Goal: Feedback & Contribution: Leave review/rating

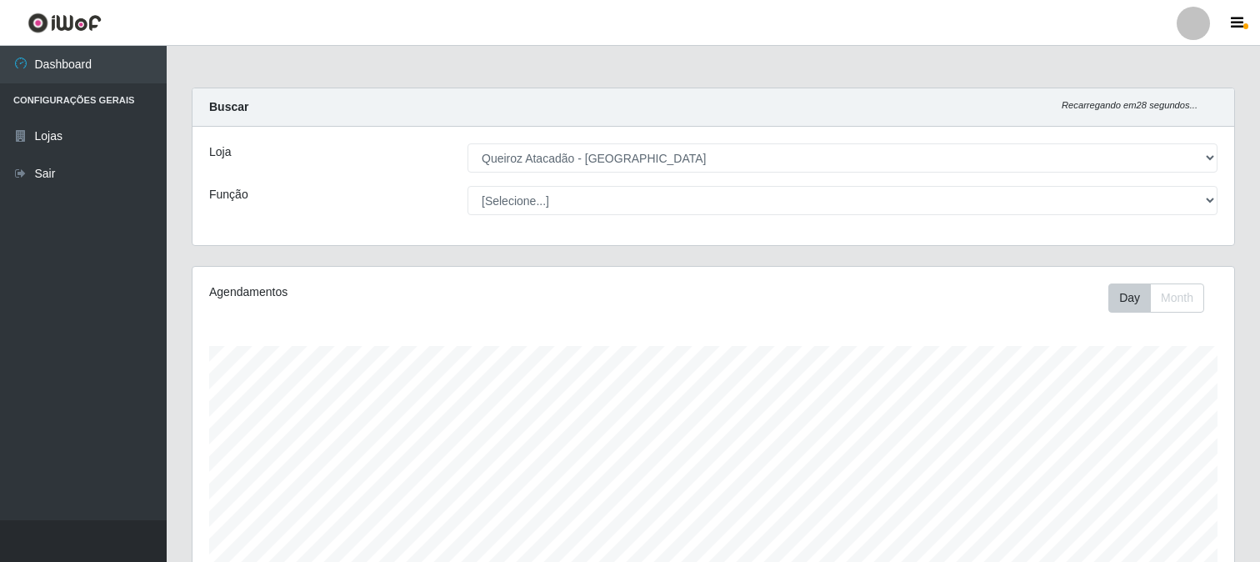
select select "464"
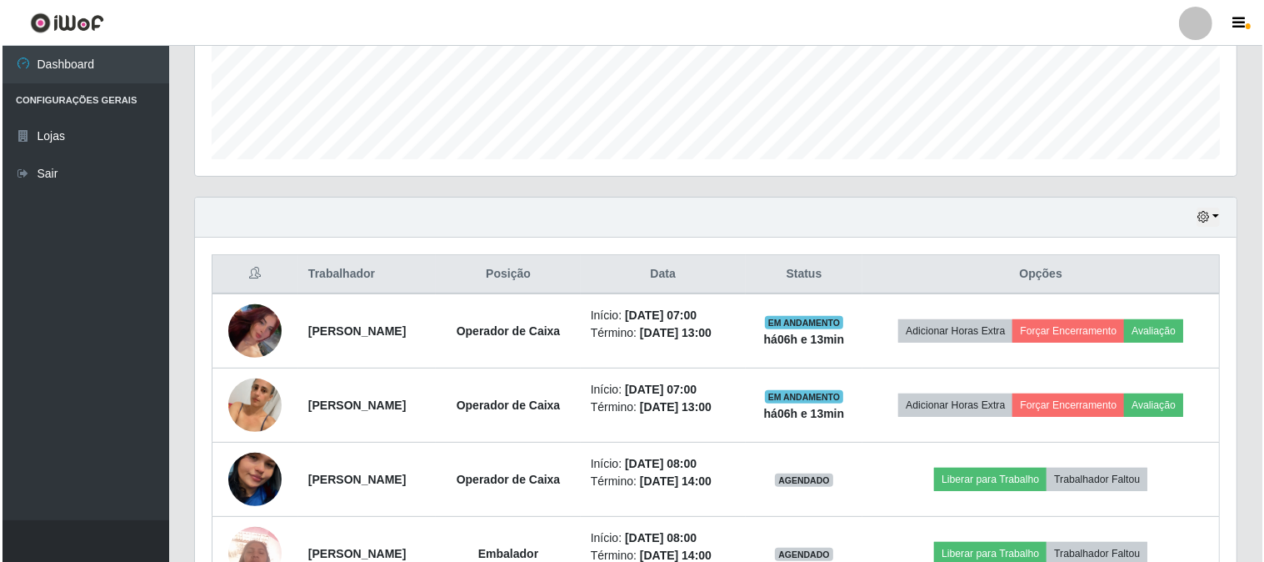
scroll to position [433, 0]
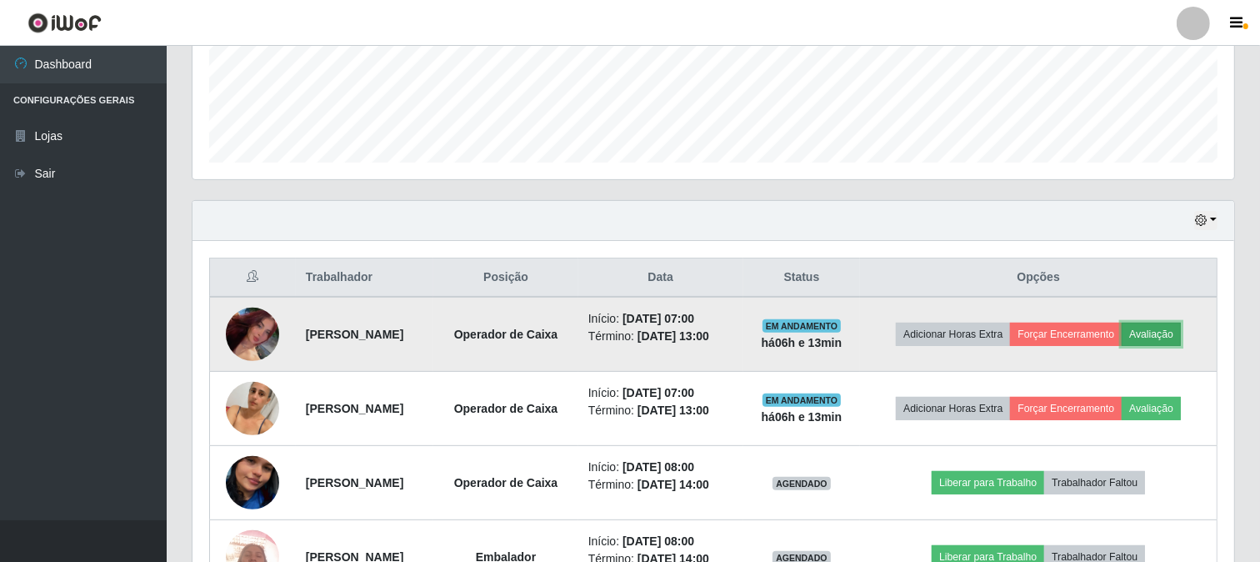
click at [1122, 346] on button "Avaliação" at bounding box center [1151, 334] width 59 height 23
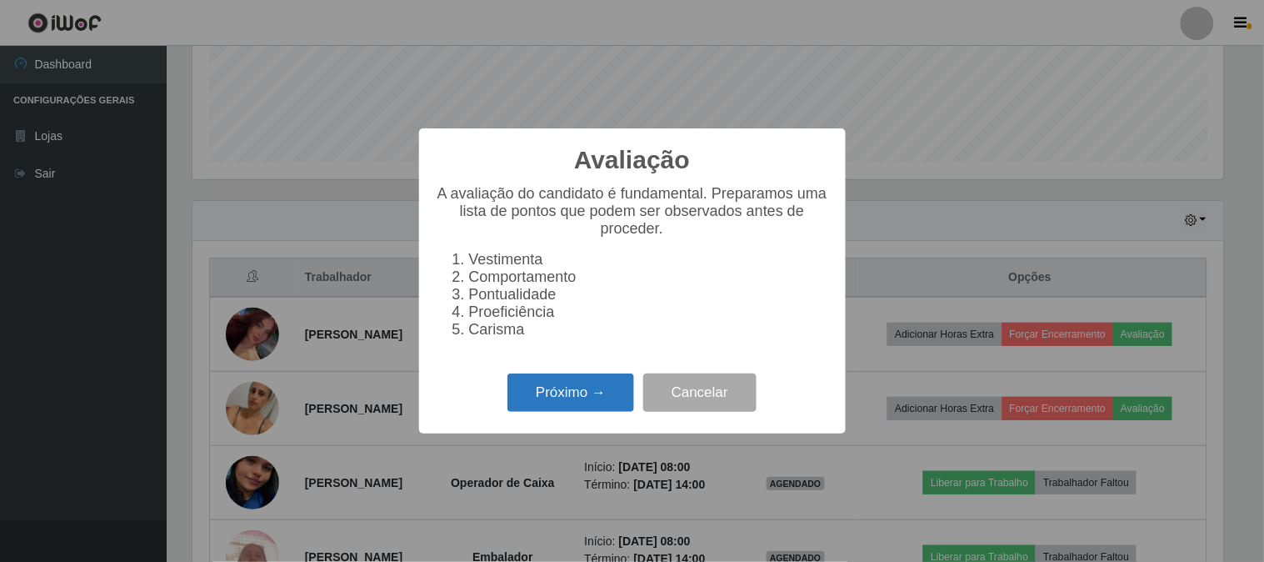
click at [614, 404] on button "Próximo →" at bounding box center [571, 392] width 127 height 39
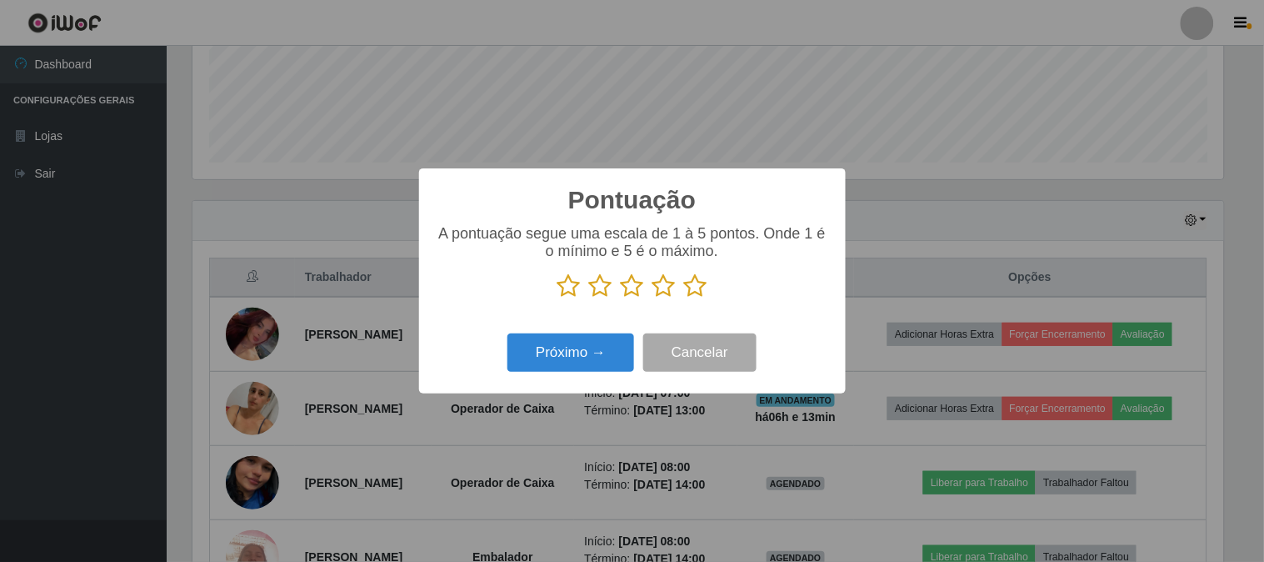
click at [696, 287] on icon at bounding box center [695, 285] width 23 height 25
click at [684, 298] on input "radio" at bounding box center [684, 298] width 0 height 0
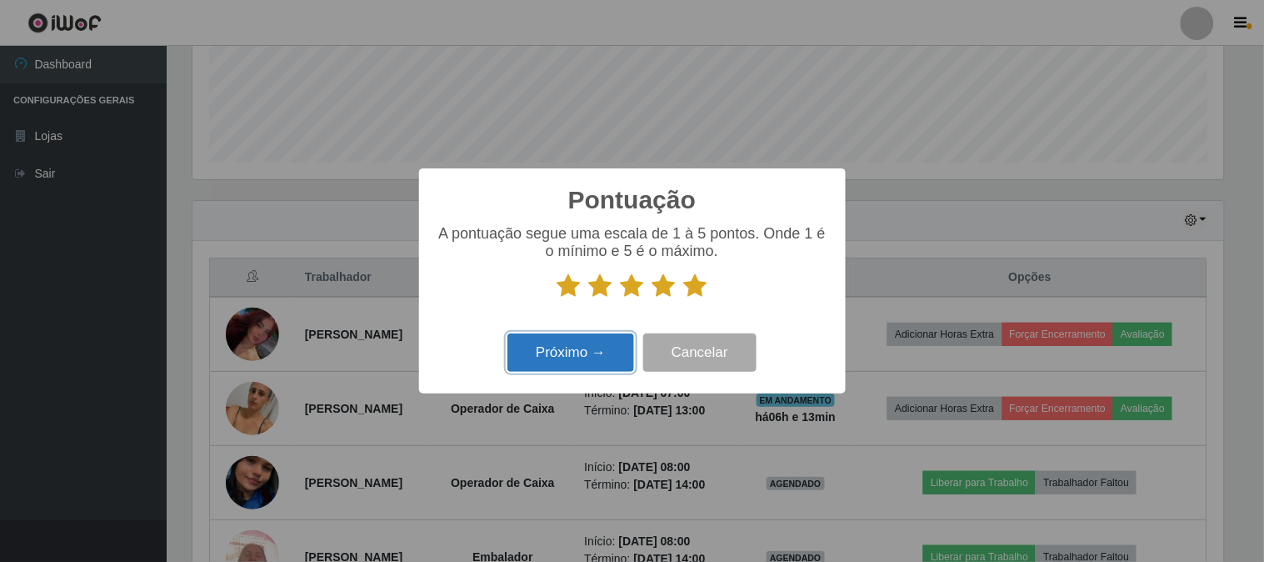
click at [581, 346] on button "Próximo →" at bounding box center [571, 352] width 127 height 39
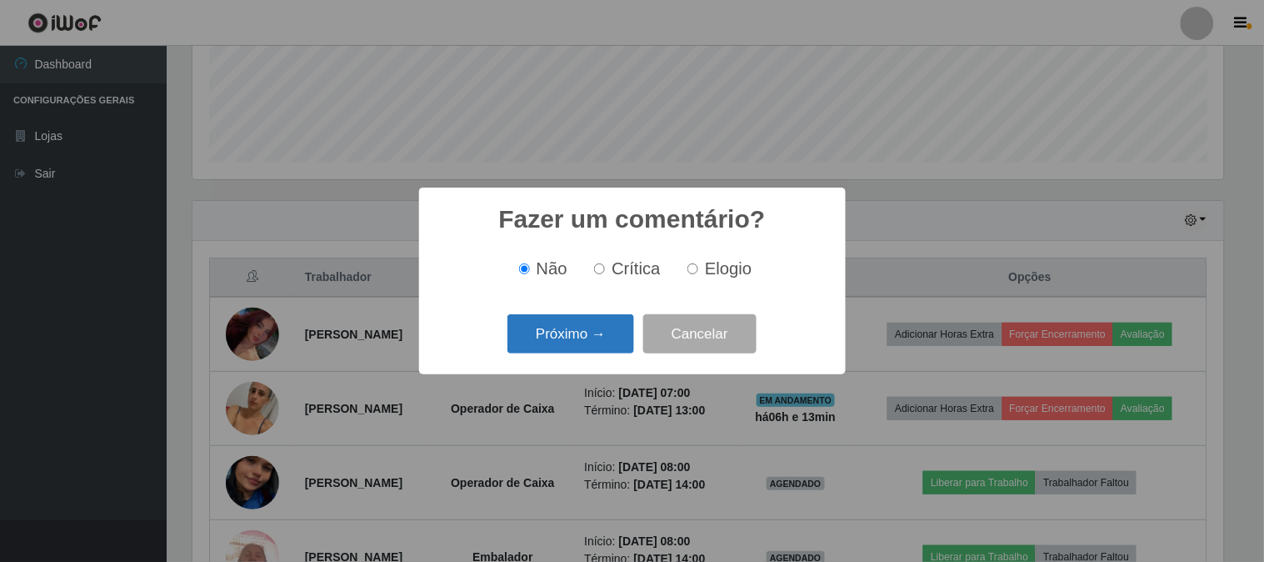
click at [535, 333] on button "Próximo →" at bounding box center [571, 333] width 127 height 39
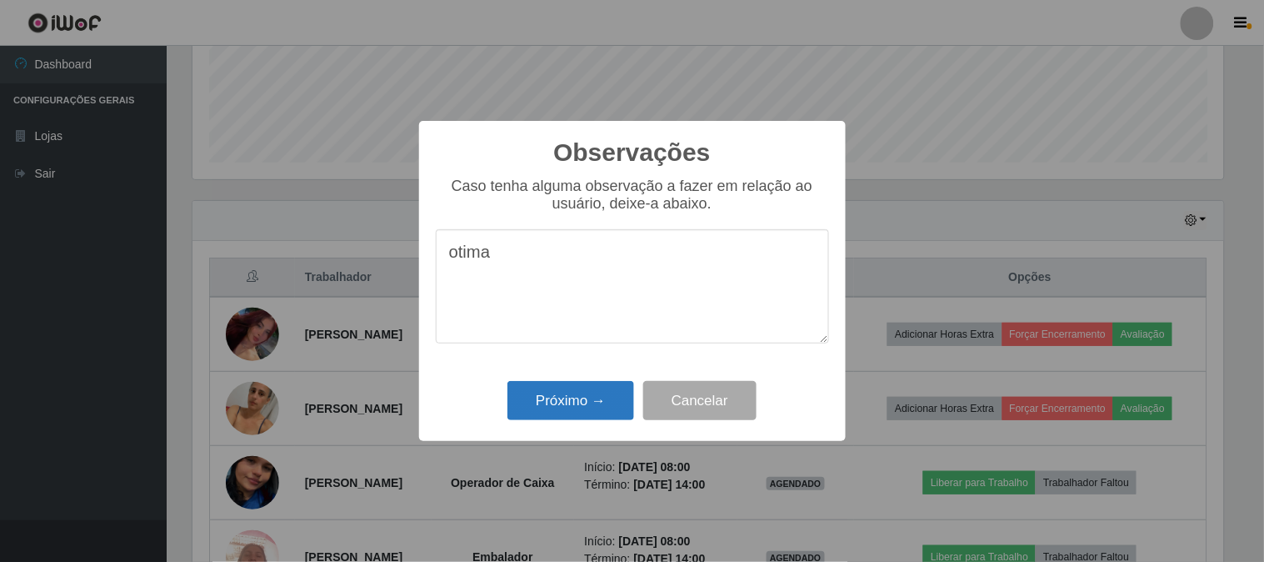
type textarea "otima"
click at [619, 400] on button "Próximo →" at bounding box center [571, 400] width 127 height 39
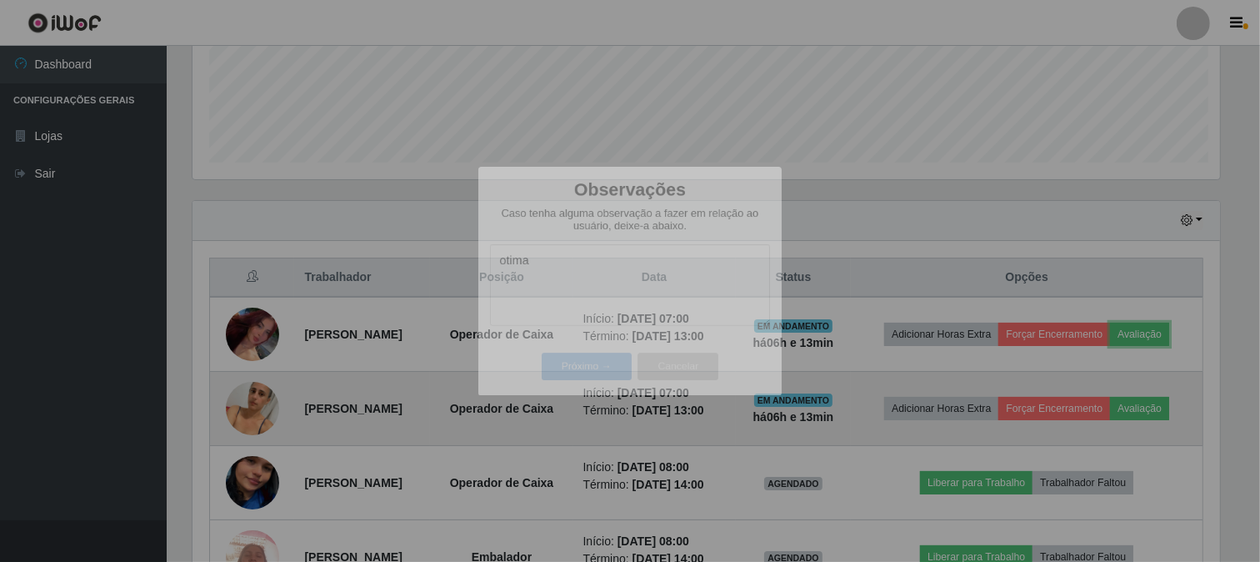
scroll to position [345, 1042]
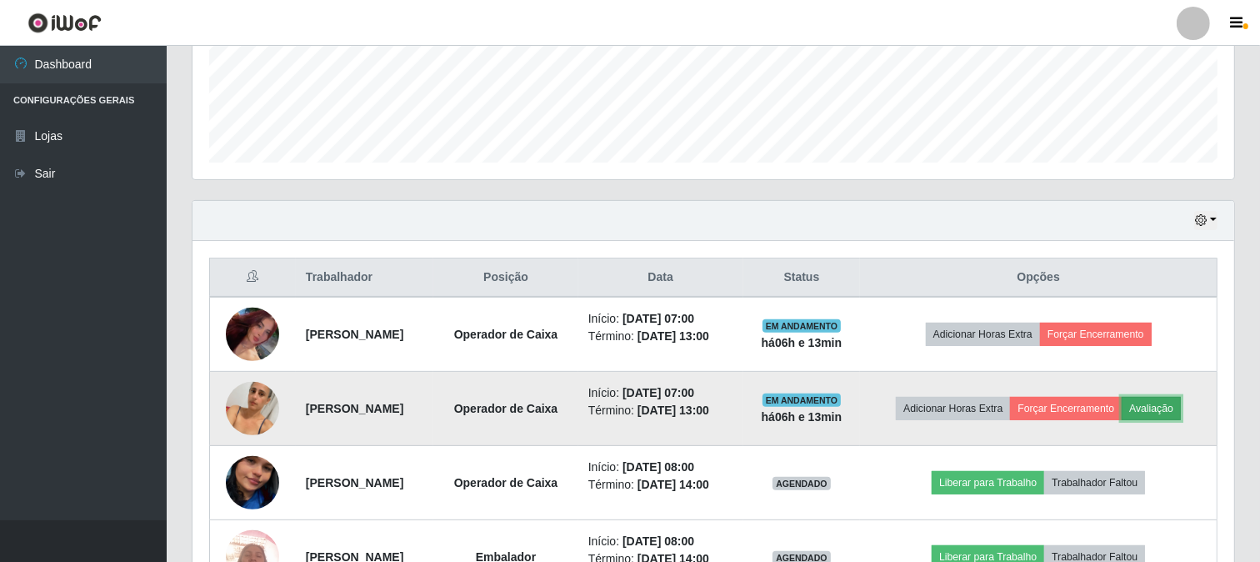
click at [1122, 420] on button "Avaliação" at bounding box center [1151, 408] width 59 height 23
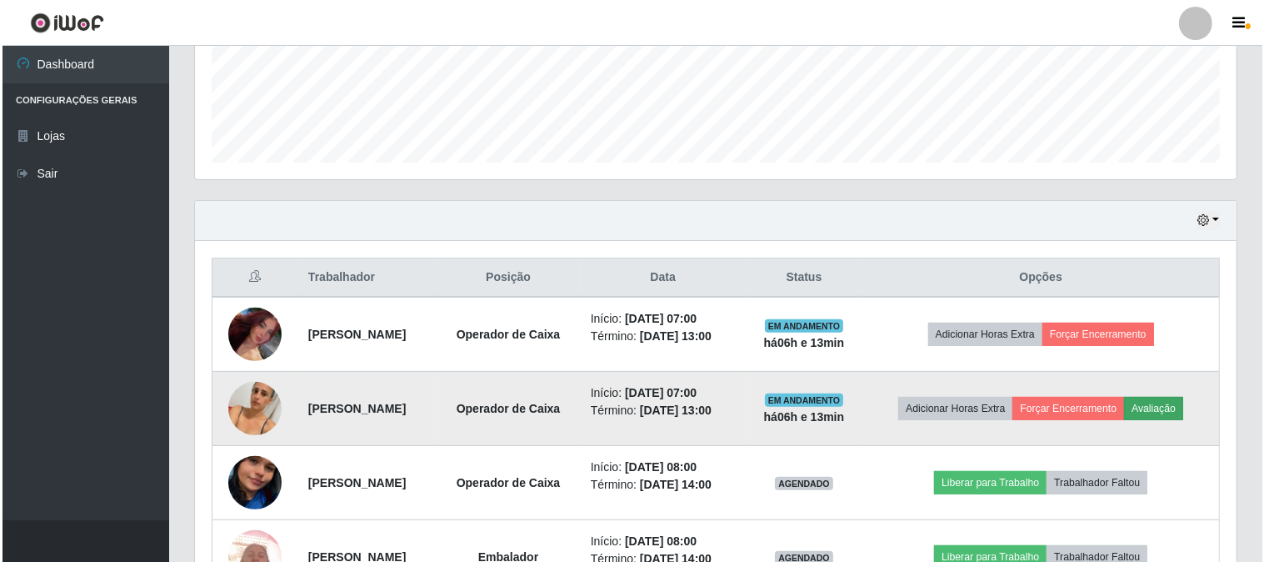
scroll to position [345, 1031]
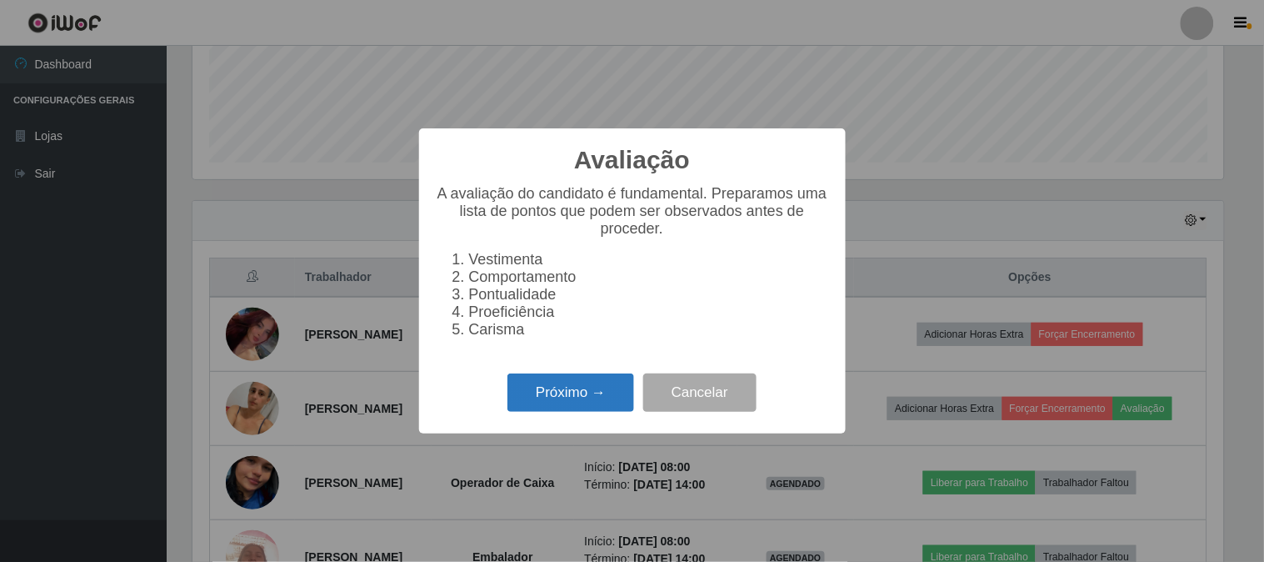
click at [581, 397] on button "Próximo →" at bounding box center [571, 392] width 127 height 39
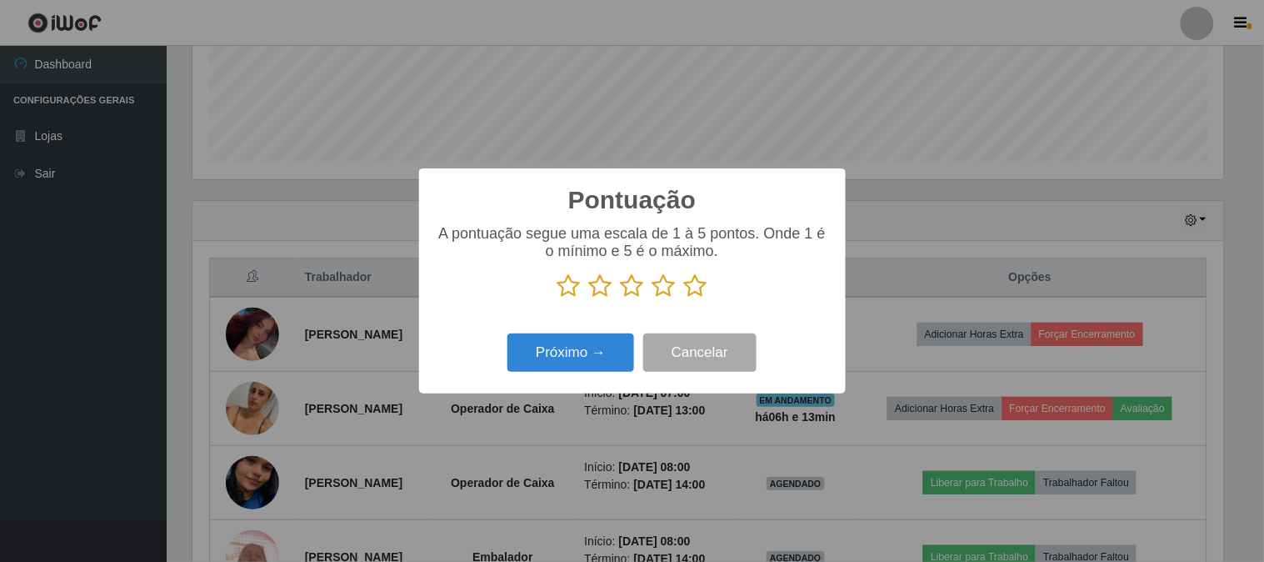
scroll to position [832999, 832313]
click at [701, 295] on icon at bounding box center [695, 285] width 23 height 25
click at [684, 298] on input "radio" at bounding box center [684, 298] width 0 height 0
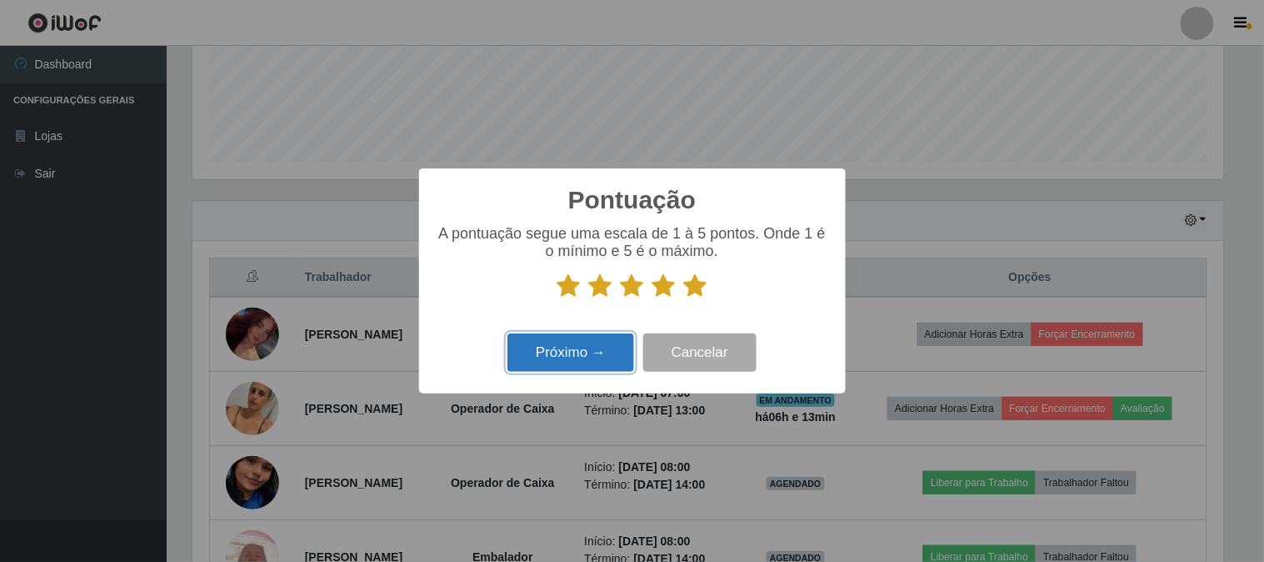
click at [534, 347] on button "Próximo →" at bounding box center [571, 352] width 127 height 39
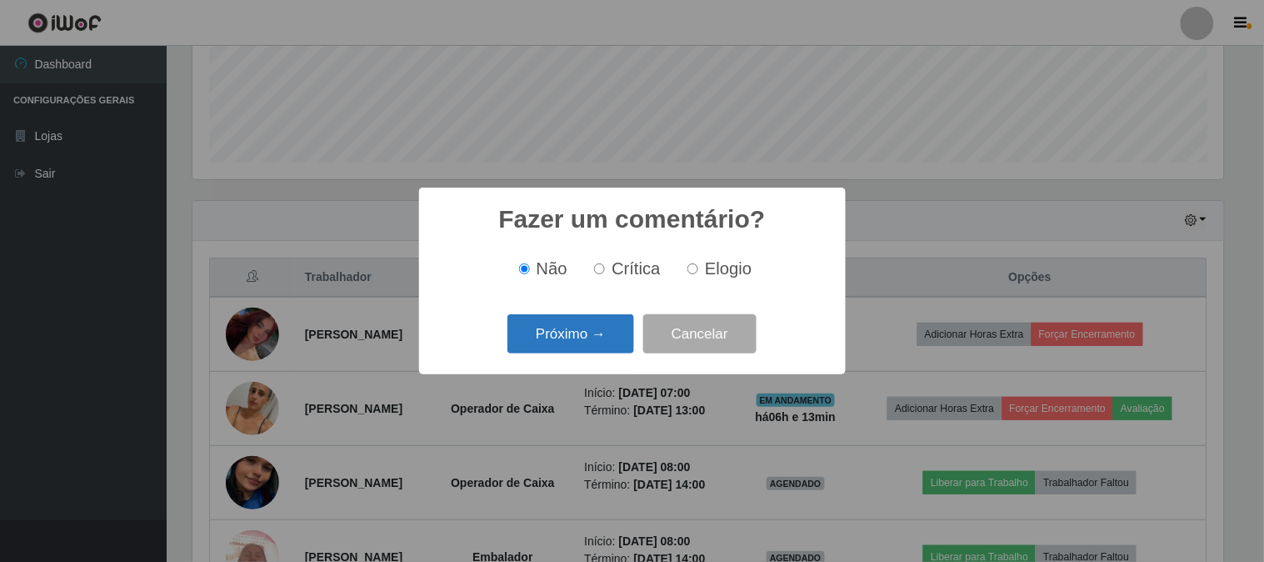
click at [537, 340] on button "Próximo →" at bounding box center [571, 333] width 127 height 39
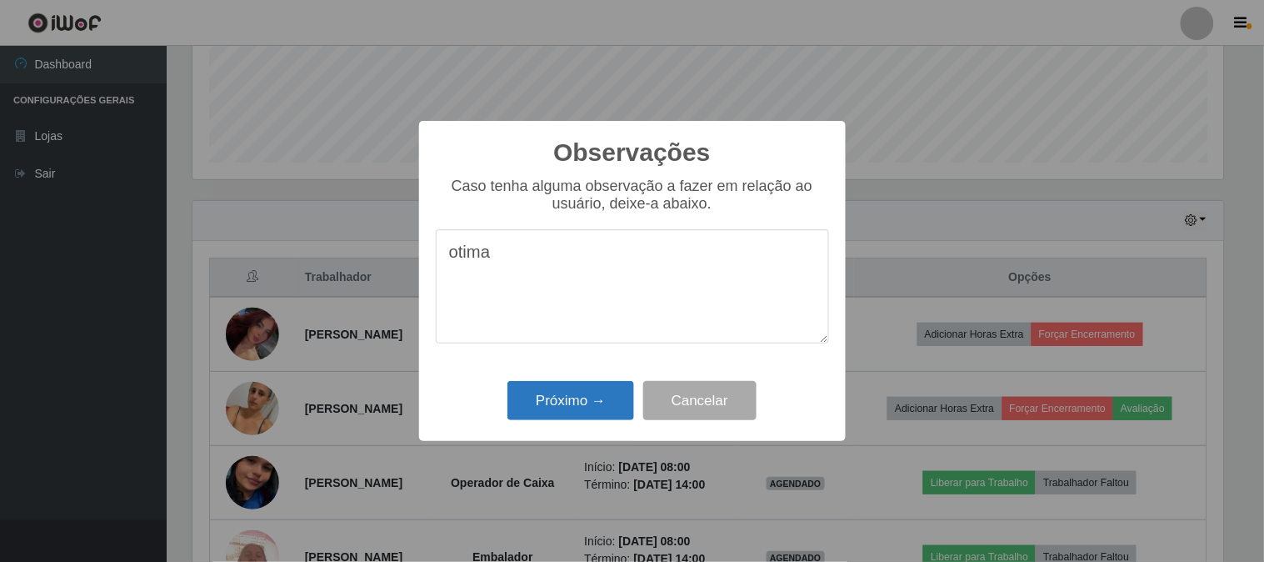
type textarea "otima"
click at [578, 407] on button "Próximo →" at bounding box center [571, 400] width 127 height 39
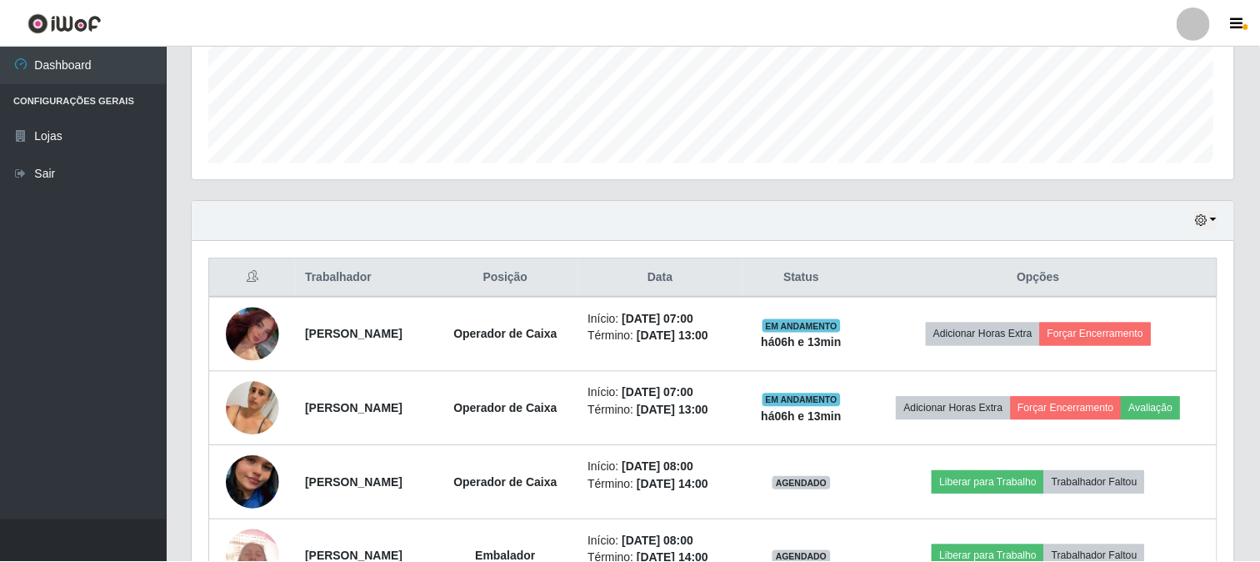
scroll to position [345, 1042]
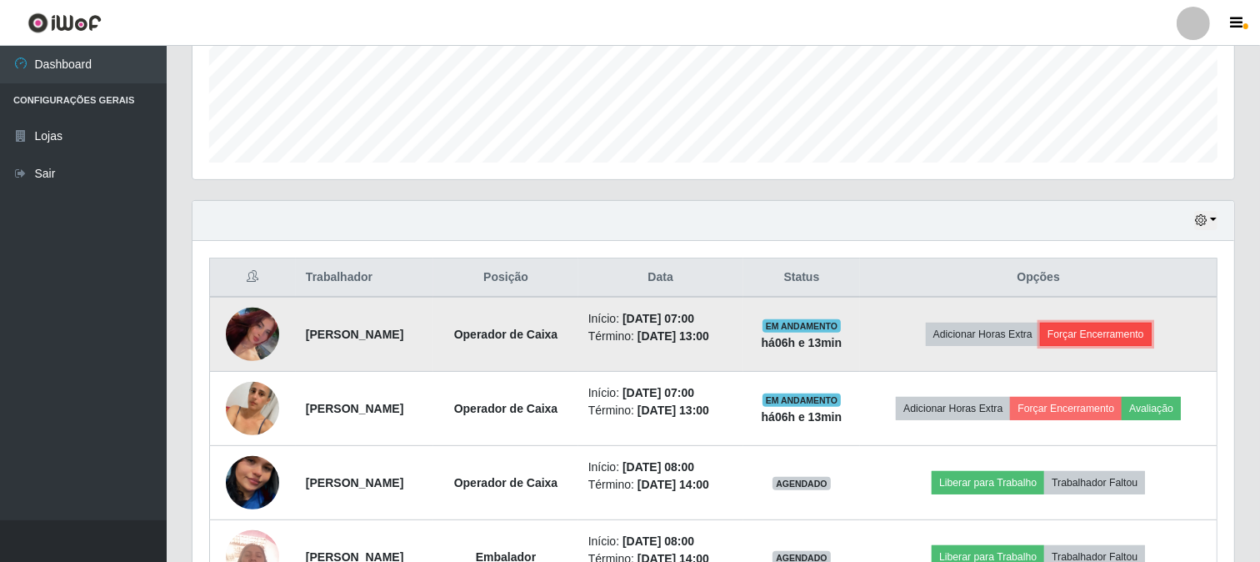
click at [1137, 338] on button "Forçar Encerramento" at bounding box center [1096, 334] width 112 height 23
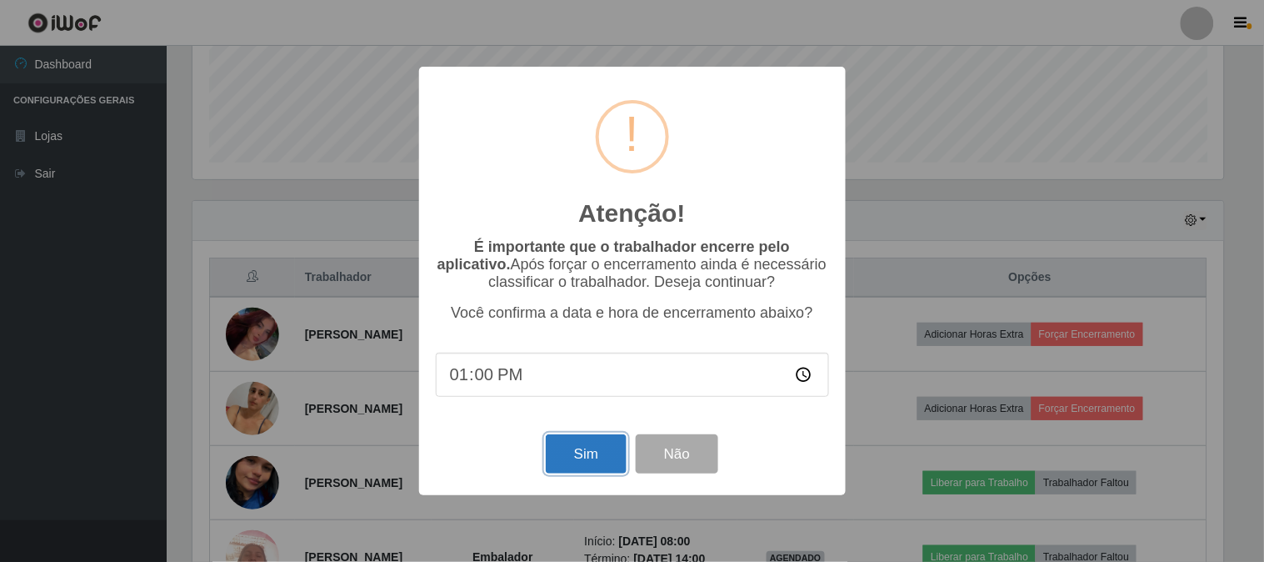
click at [568, 451] on button "Sim" at bounding box center [586, 453] width 81 height 39
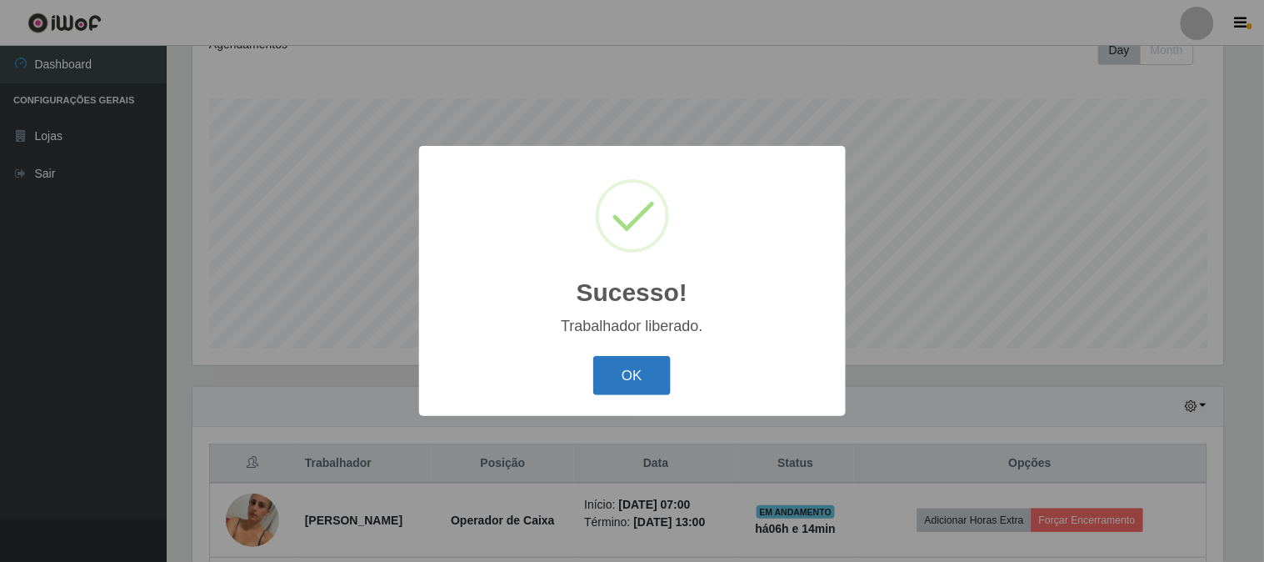
click at [662, 371] on button "OK" at bounding box center [632, 375] width 78 height 39
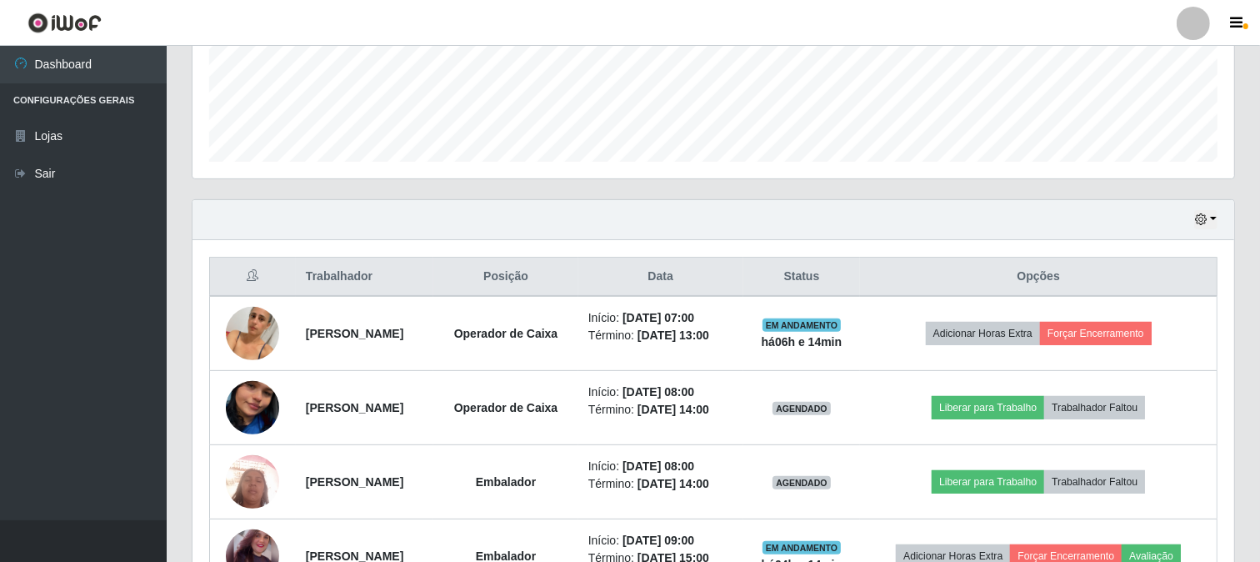
scroll to position [433, 0]
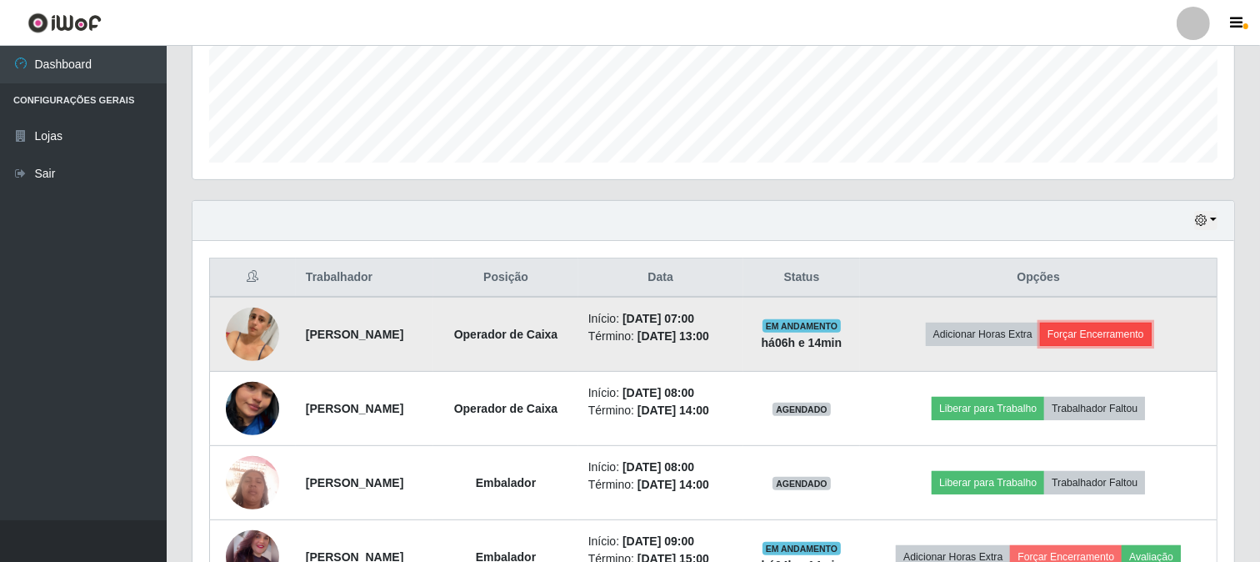
click at [1139, 338] on button "Forçar Encerramento" at bounding box center [1096, 334] width 112 height 23
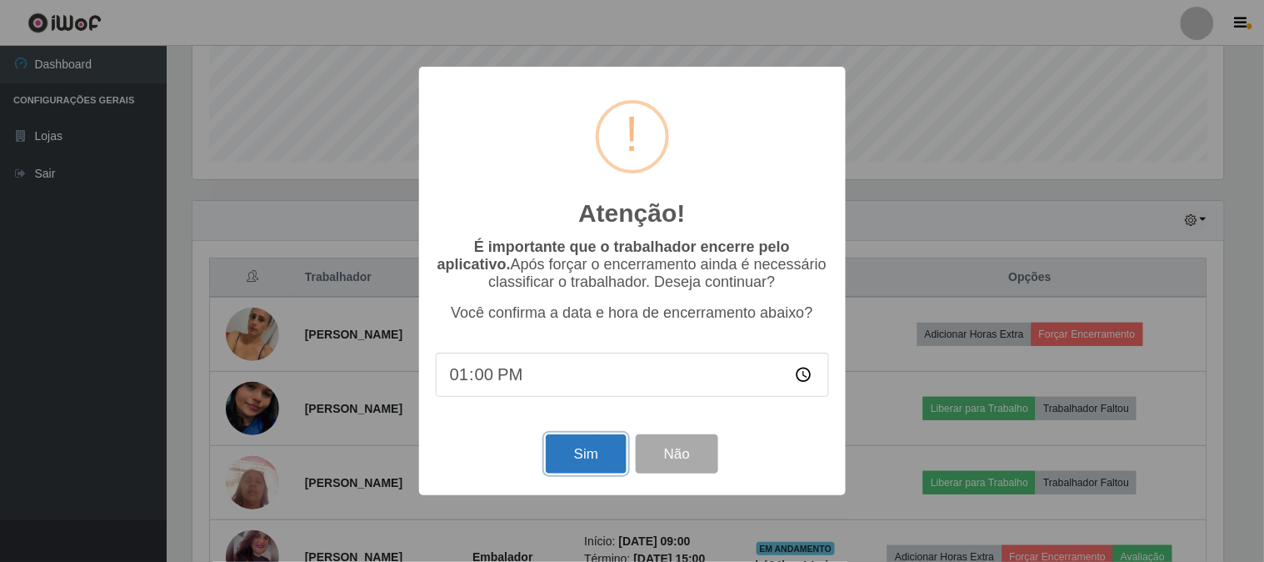
click at [601, 452] on button "Sim" at bounding box center [586, 453] width 81 height 39
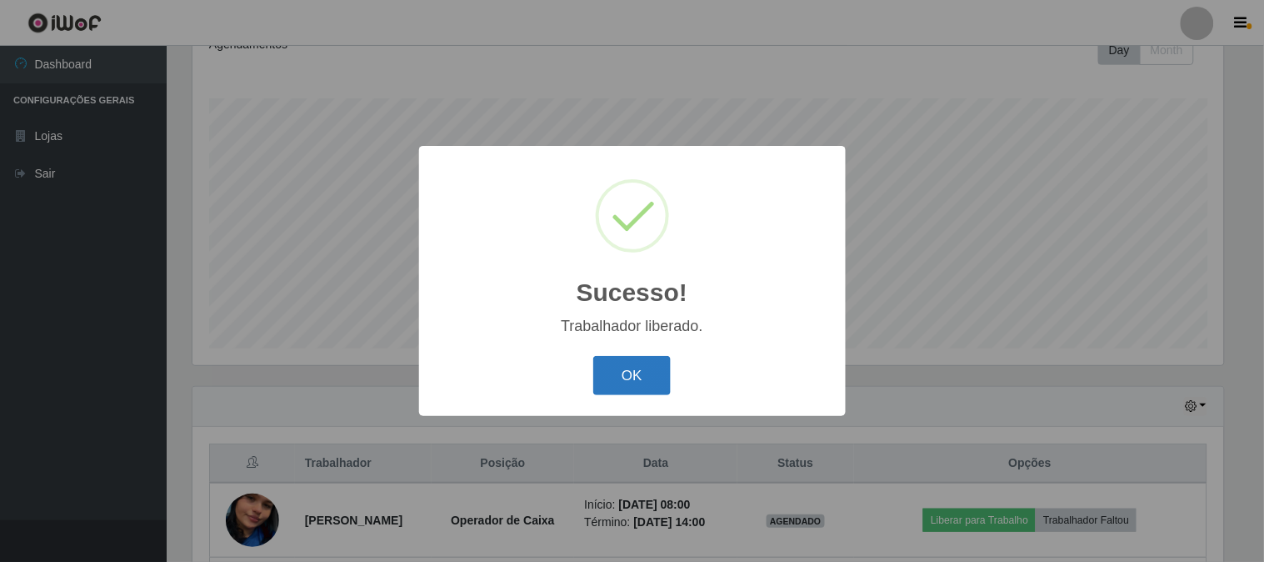
click at [643, 368] on button "OK" at bounding box center [632, 375] width 78 height 39
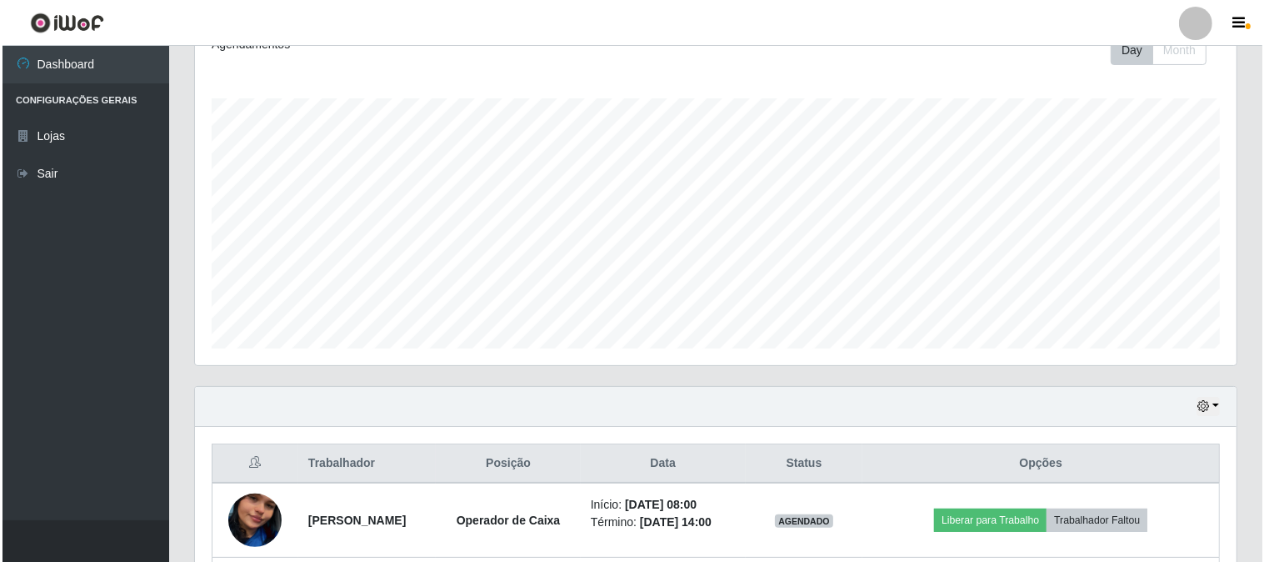
scroll to position [526, 0]
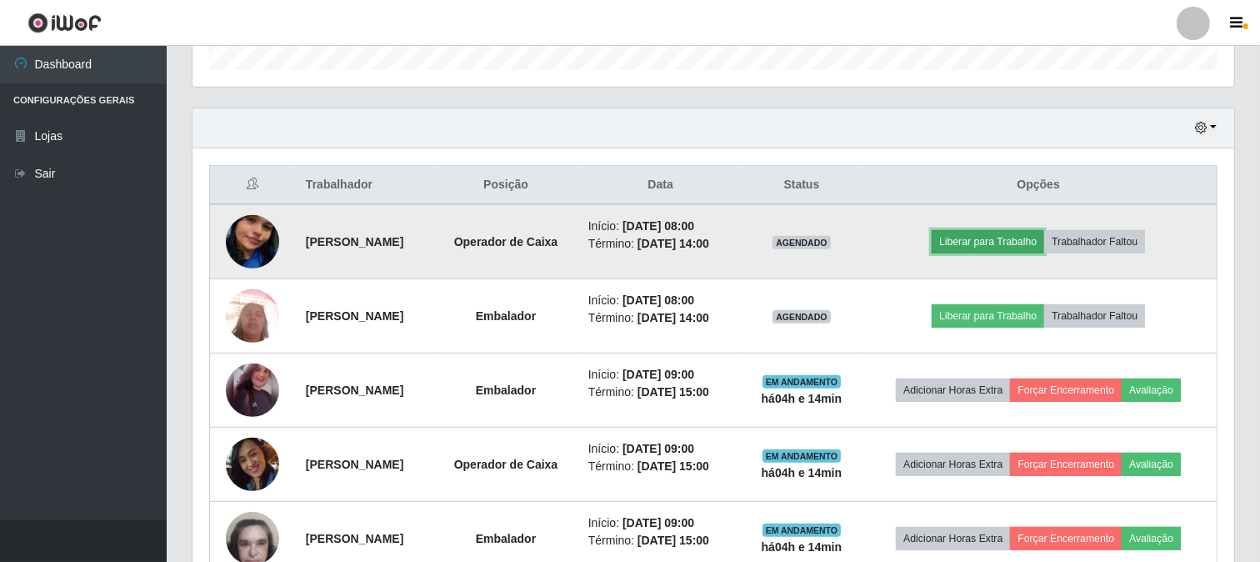
click at [1044, 248] on button "Liberar para Trabalho" at bounding box center [988, 241] width 113 height 23
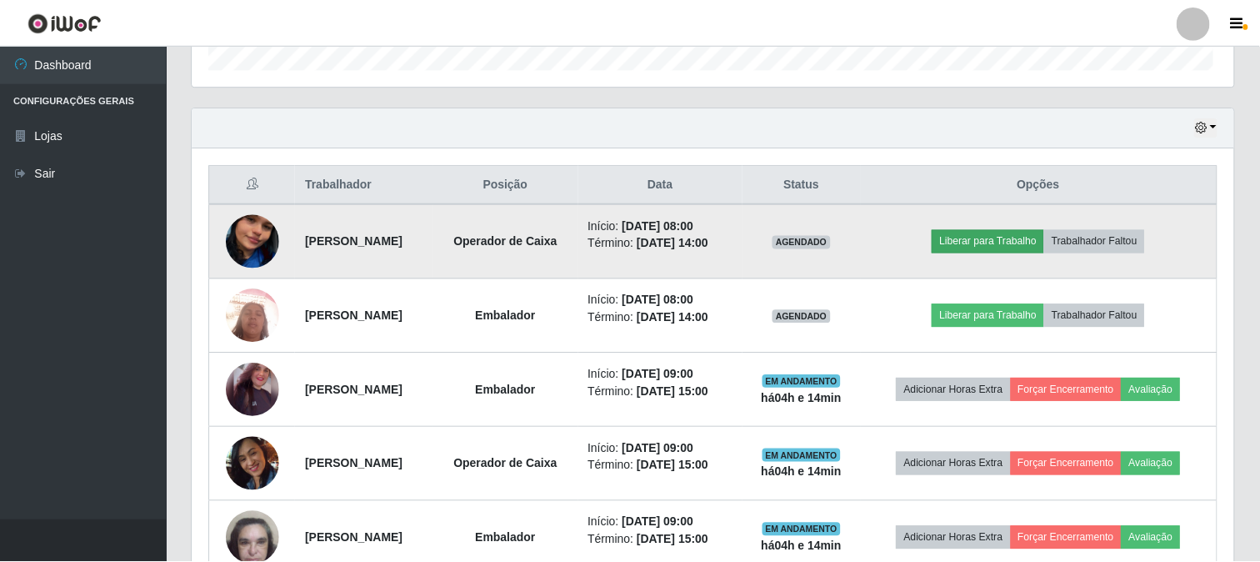
scroll to position [345, 1031]
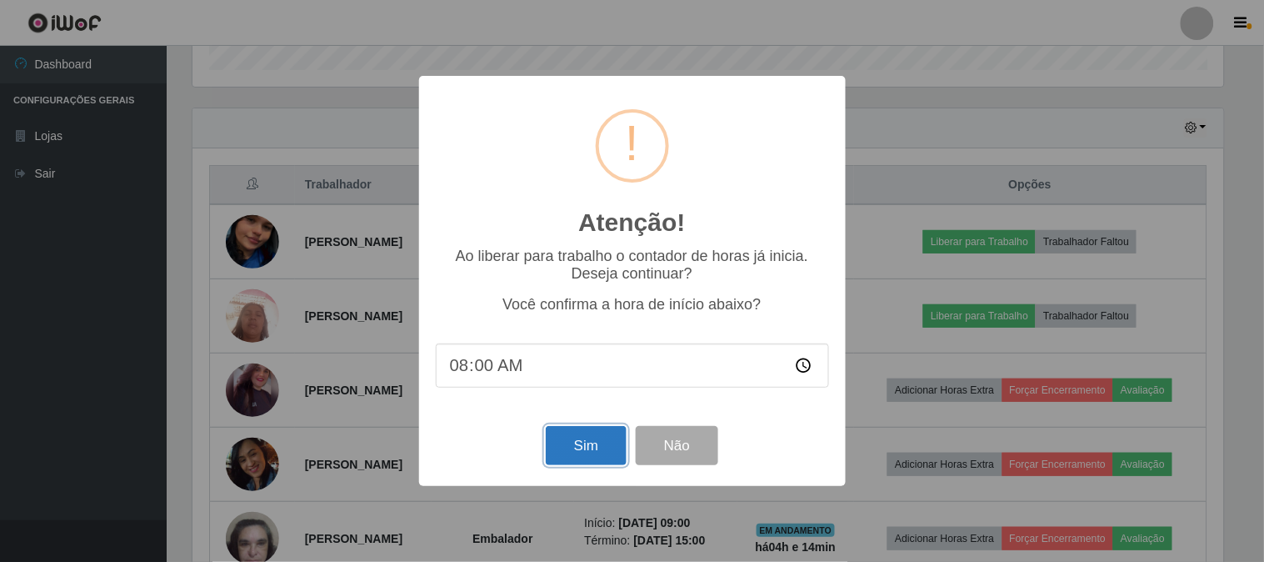
click at [577, 439] on button "Sim" at bounding box center [586, 445] width 81 height 39
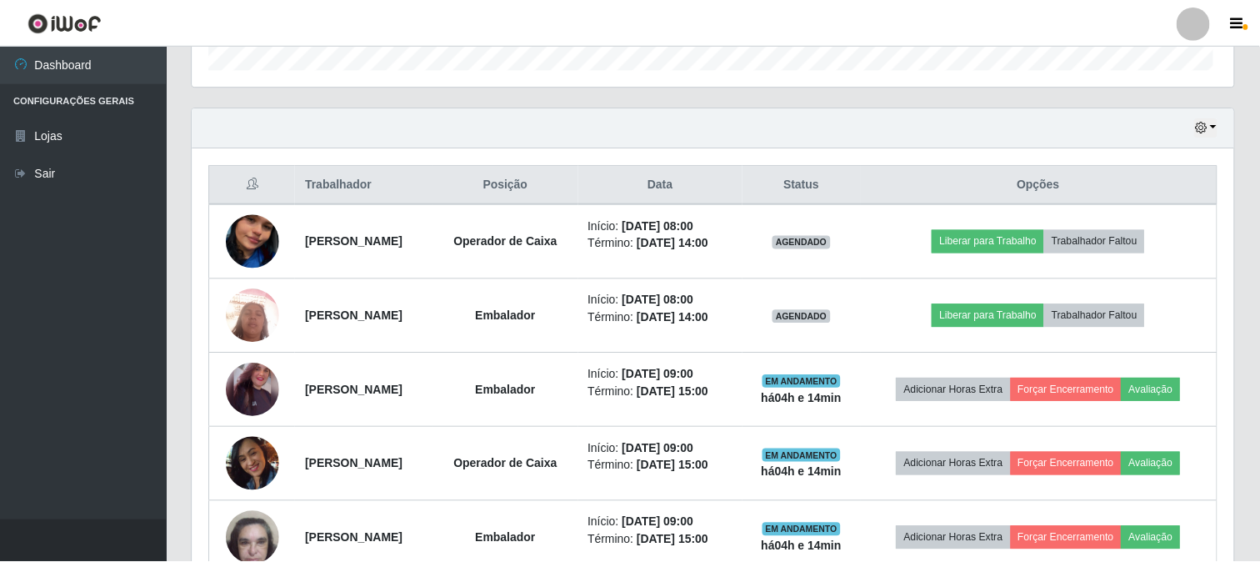
scroll to position [0, 0]
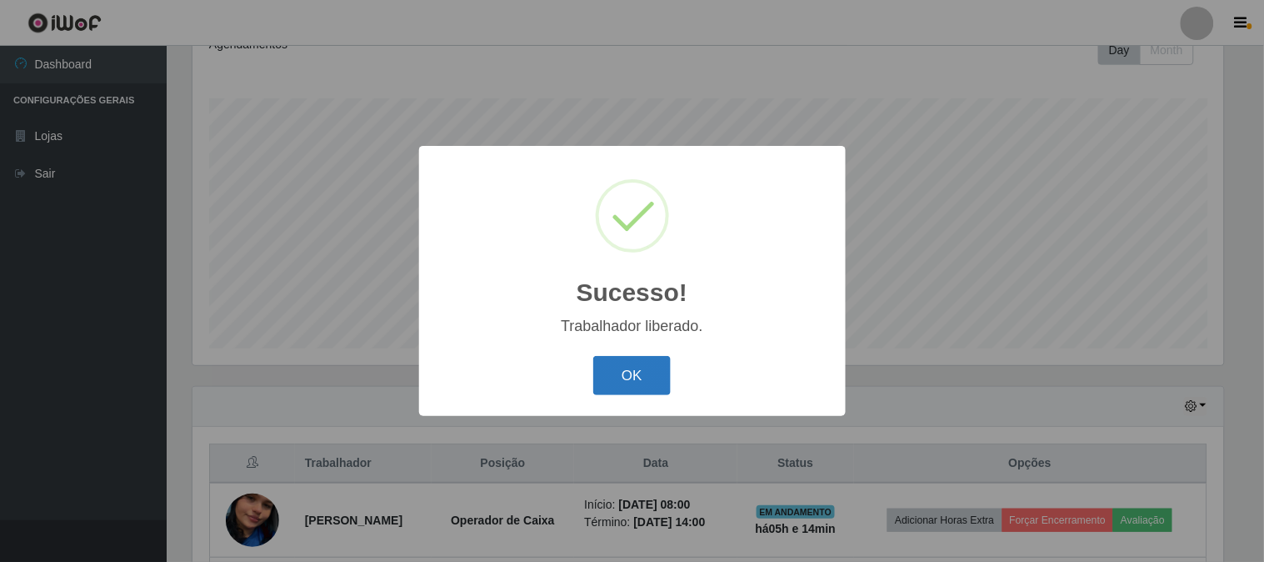
click at [614, 371] on button "OK" at bounding box center [632, 375] width 78 height 39
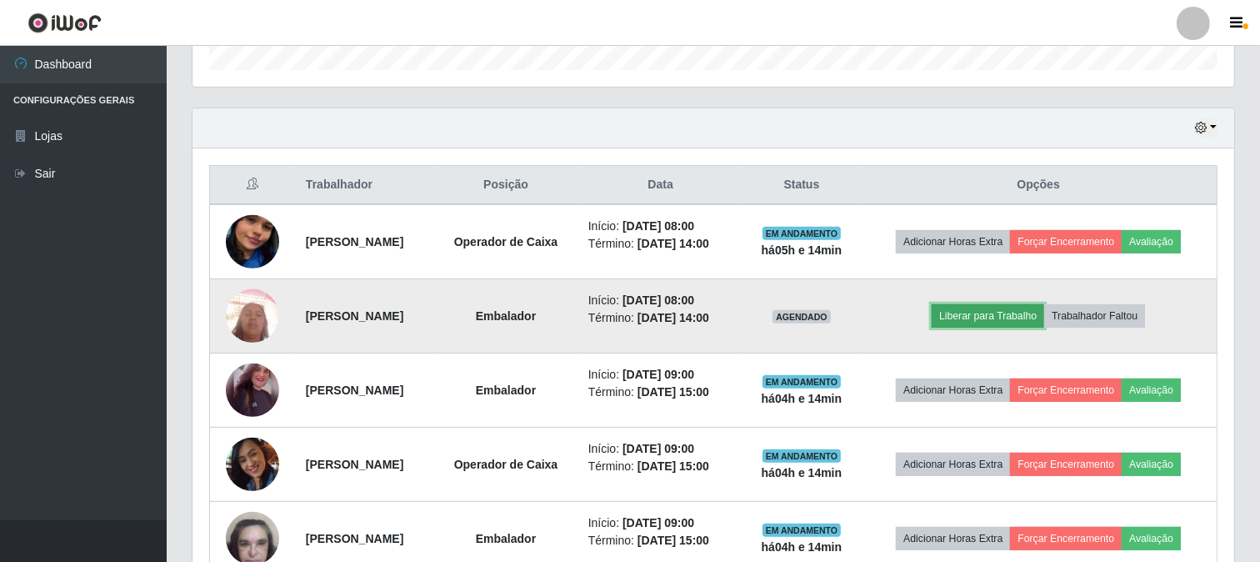
click at [1003, 328] on button "Liberar para Trabalho" at bounding box center [988, 315] width 113 height 23
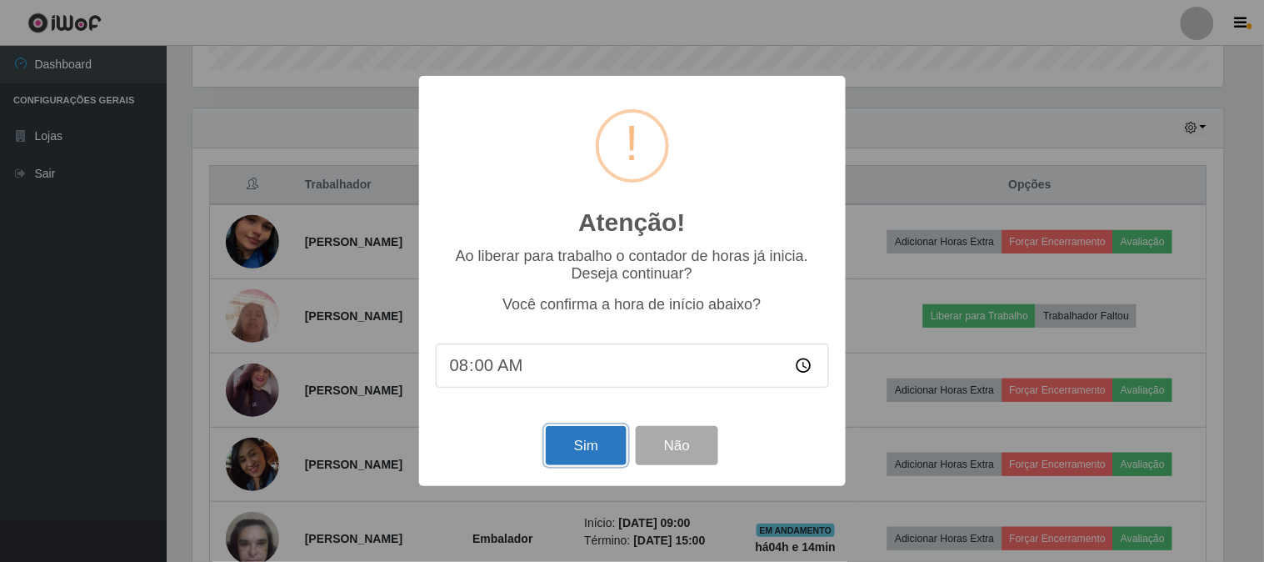
click at [581, 447] on button "Sim" at bounding box center [586, 445] width 81 height 39
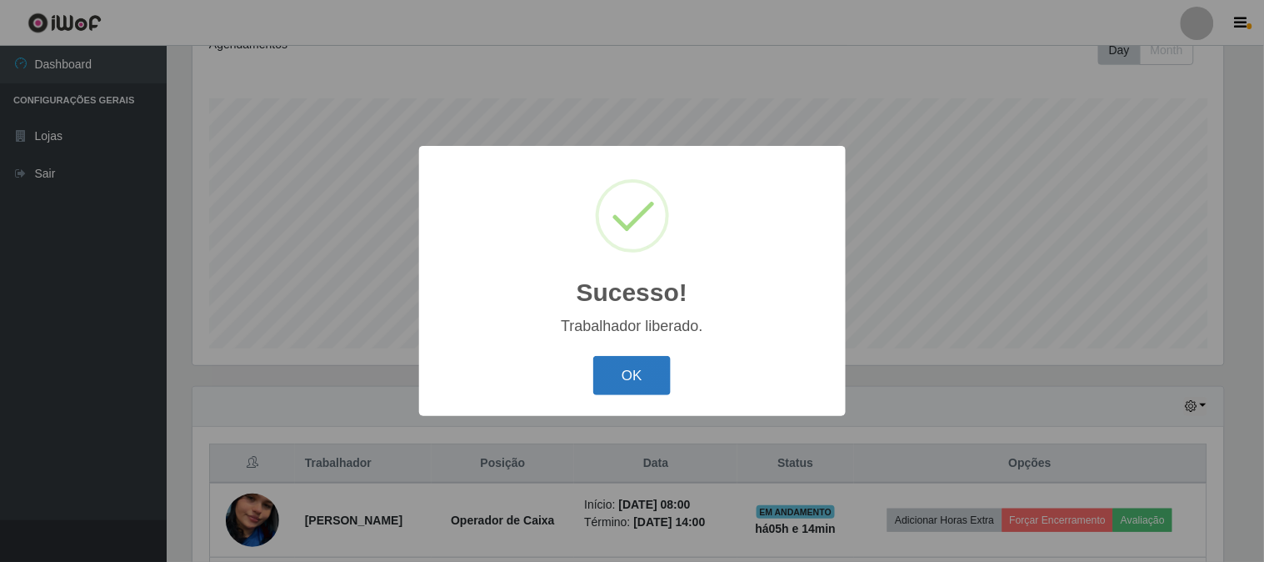
click at [631, 375] on button "OK" at bounding box center [632, 375] width 78 height 39
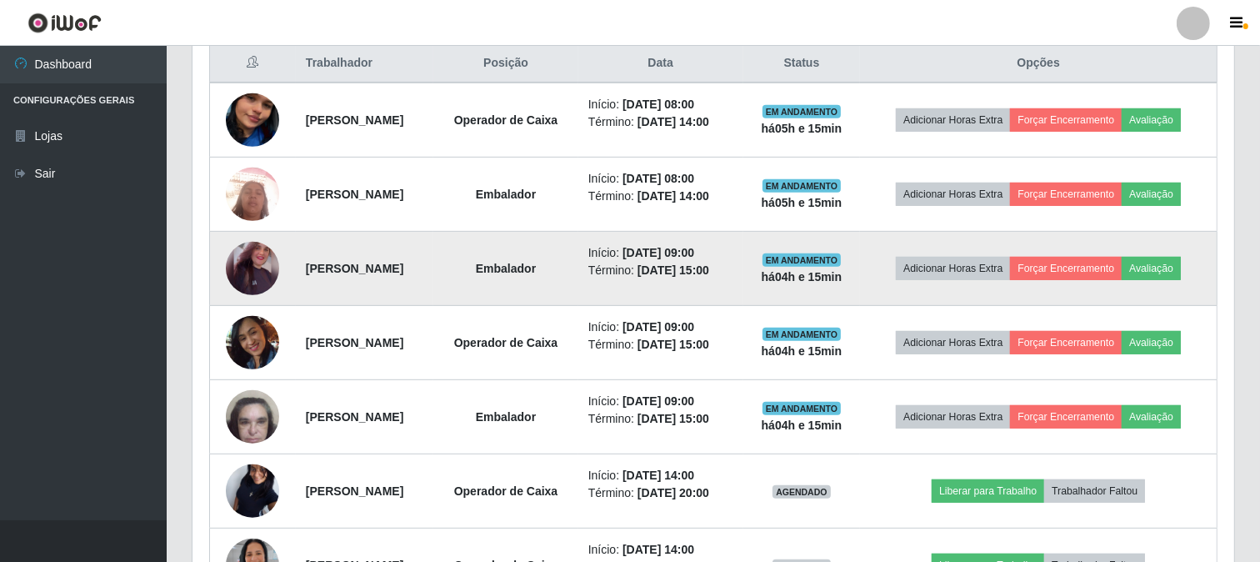
scroll to position [555, 0]
